Goal: Navigation & Orientation: Find specific page/section

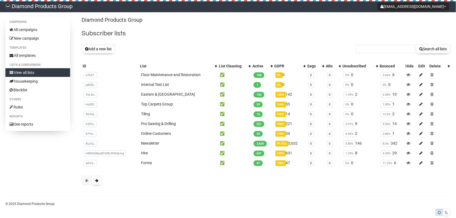
click at [141, 65] on div "List" at bounding box center [176, 65] width 72 height 5
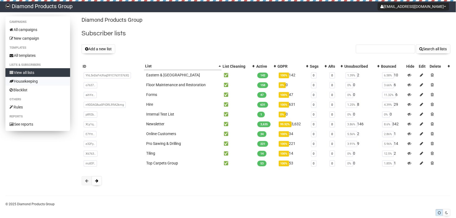
click at [18, 80] on link "Housekeeping" at bounding box center [37, 81] width 65 height 9
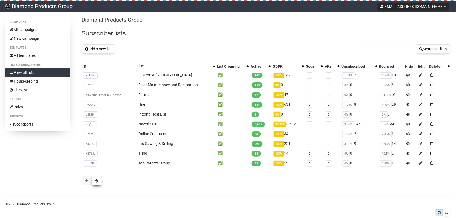
click at [97, 179] on span at bounding box center [96, 181] width 3 height 4
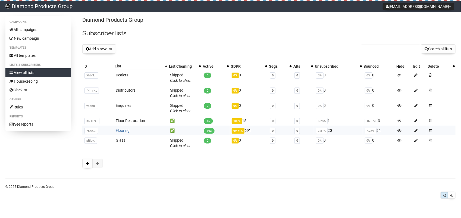
click at [128, 129] on link "Flooring" at bounding box center [123, 130] width 14 height 4
